Goal: Check status: Check status

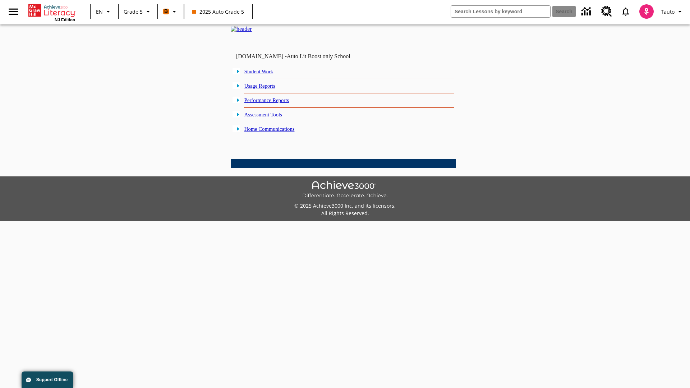
click at [275, 103] on link "Performance Reports" at bounding box center [266, 100] width 45 height 6
click at [0, 0] on link "How has Lexile reading measure performance changed over time?" at bounding box center [0, 0] width 0 height 0
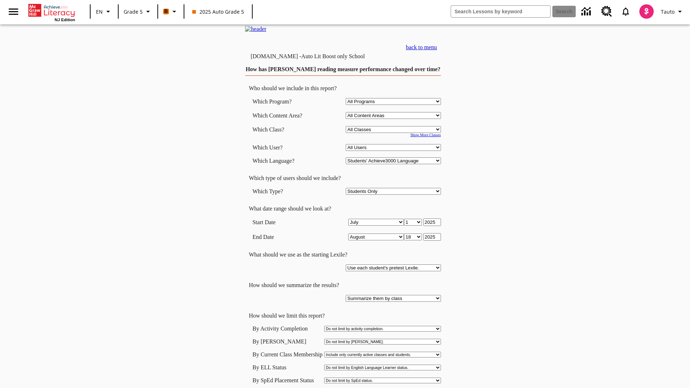
click at [394, 133] on select "Select a Class: All Classes 2025 Auto Grade 5 OL 2025 Auto Grade 6" at bounding box center [392, 129] width 95 height 7
select select "11133131"
